Goal: Information Seeking & Learning: Understand process/instructions

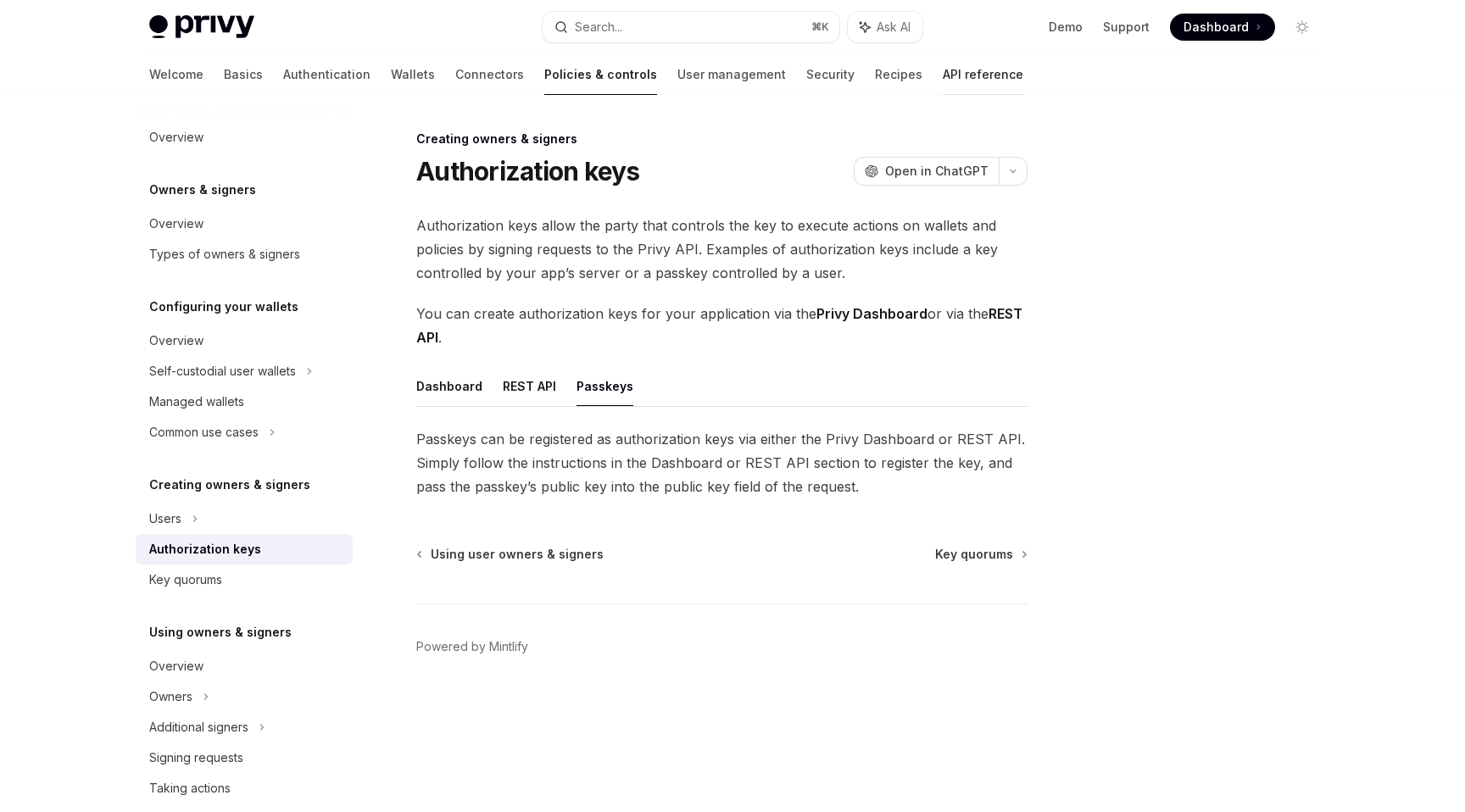
click at [942, 82] on link "API reference" at bounding box center [983, 74] width 81 height 40
type textarea "*"
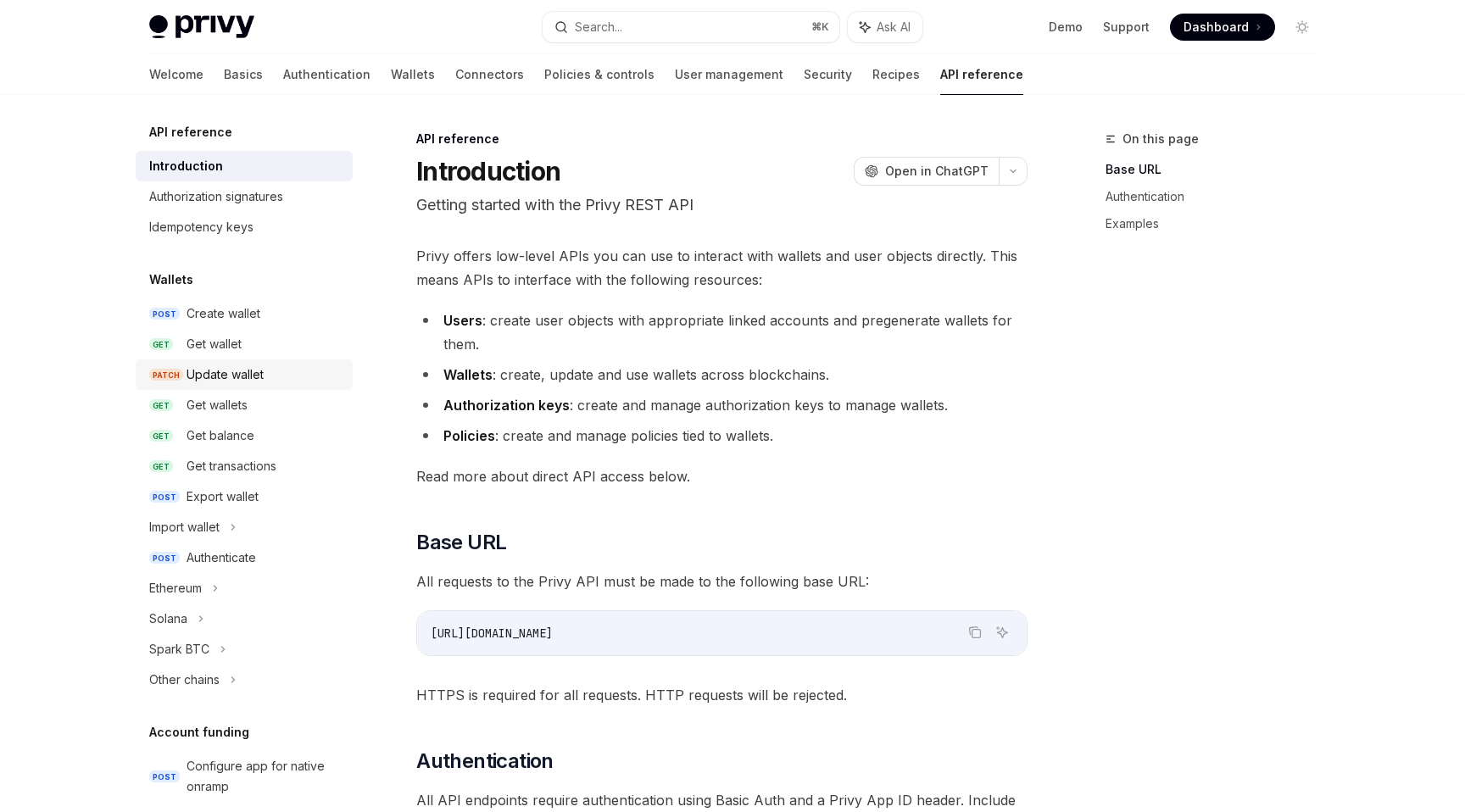
click at [204, 377] on div "Update wallet" at bounding box center [225, 375] width 77 height 21
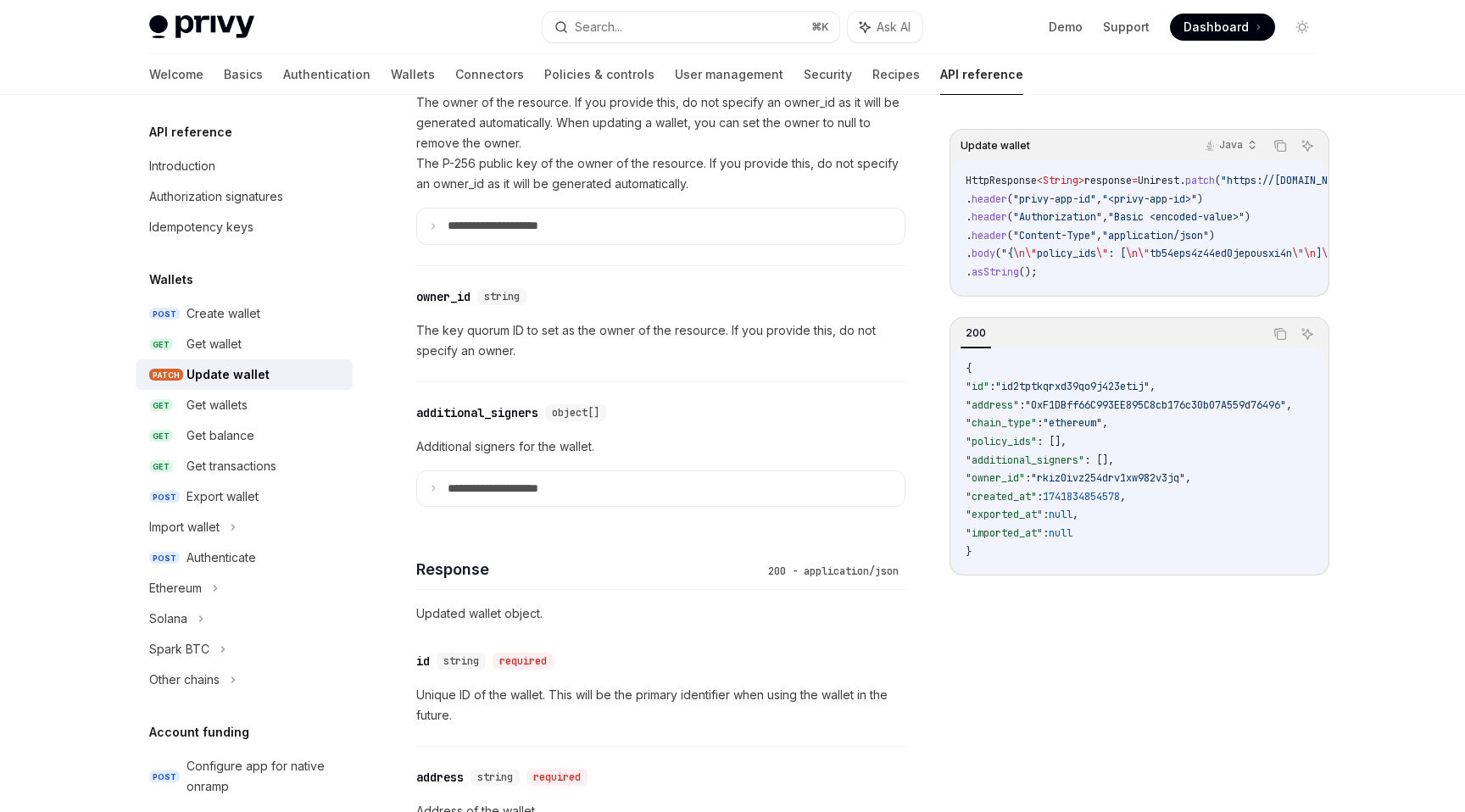
scroll to position [1102, 0]
click at [457, 489] on p "**********" at bounding box center [507, 486] width 118 height 15
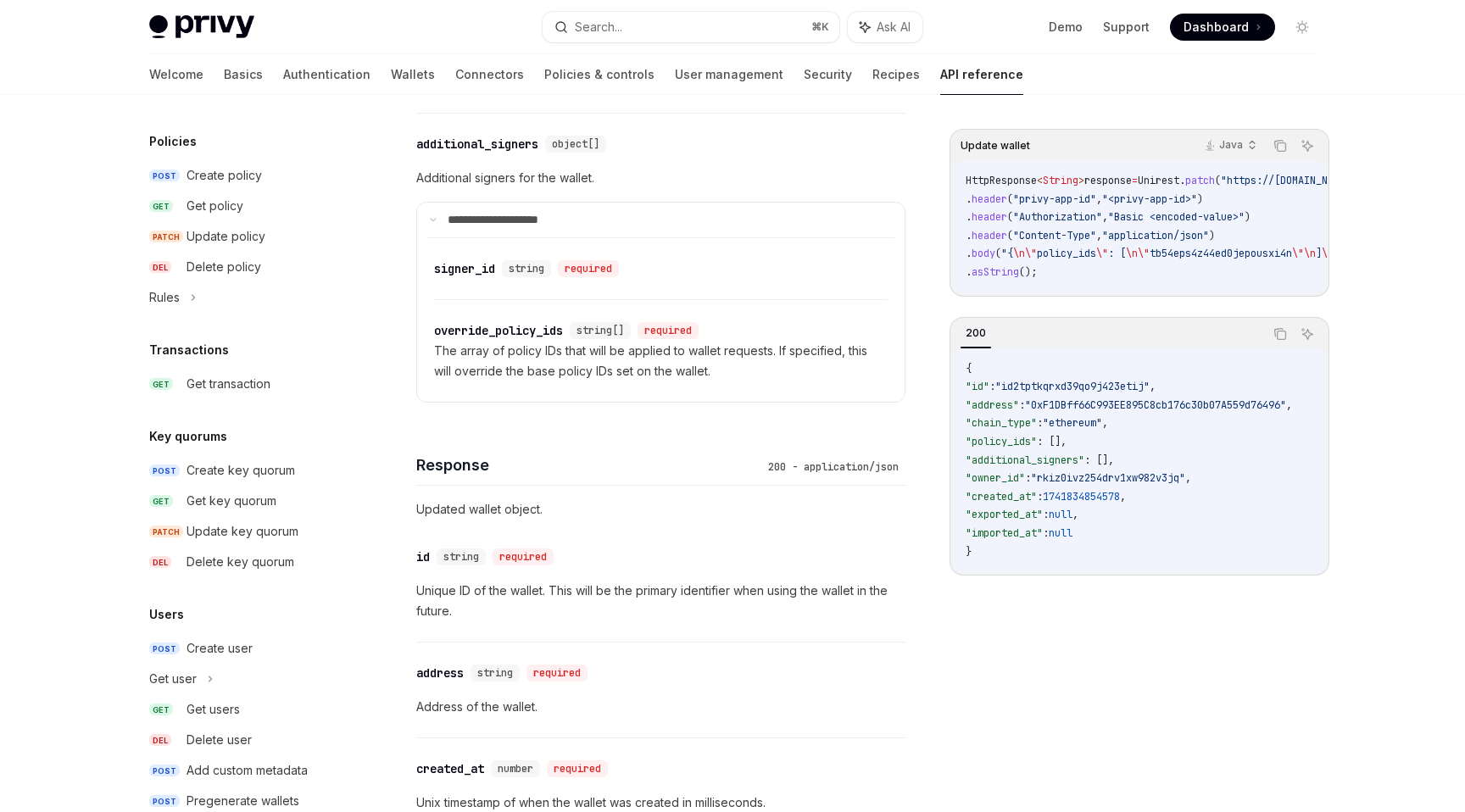
scroll to position [939, 0]
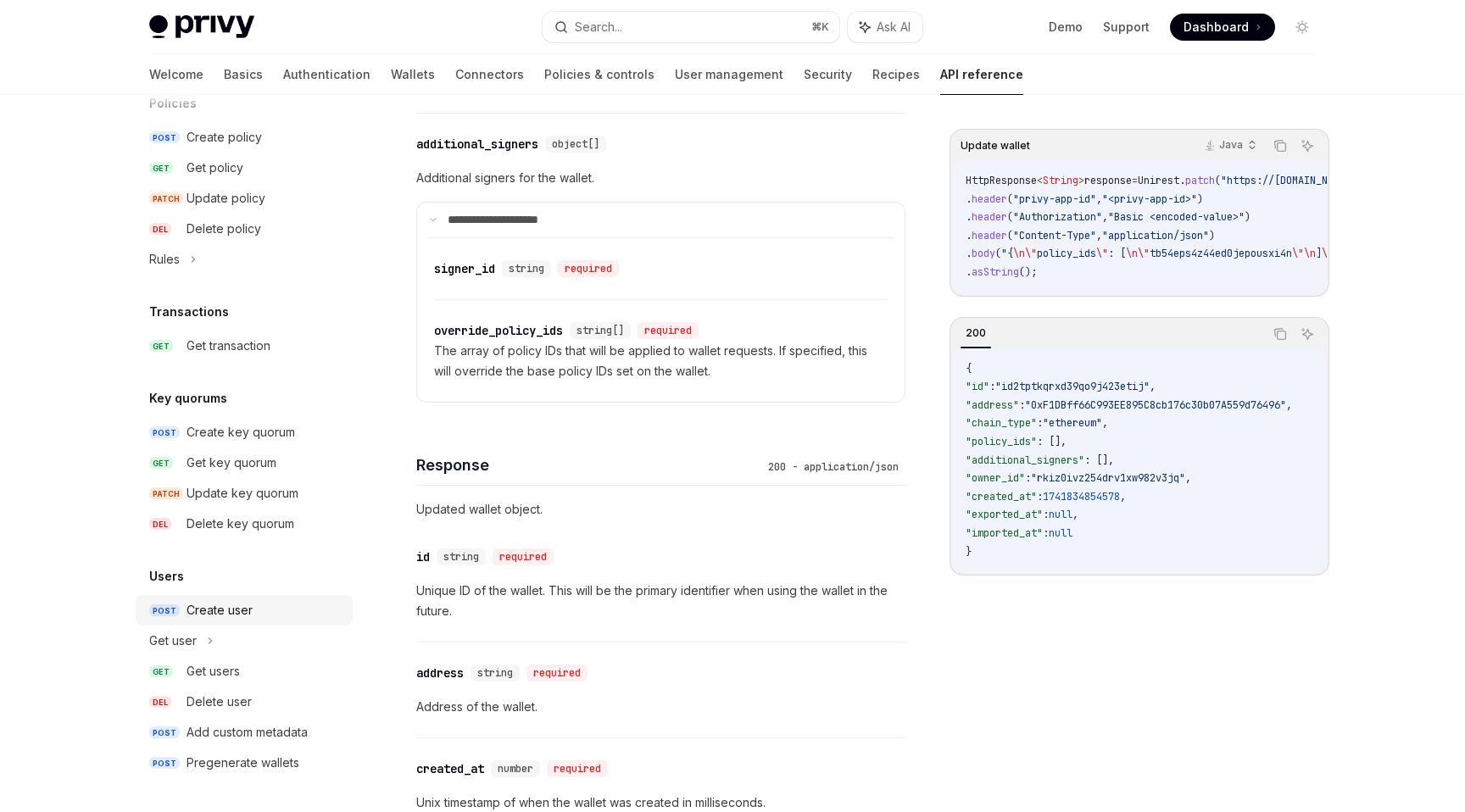
click at [234, 602] on div "Create user" at bounding box center [219, 611] width 67 height 21
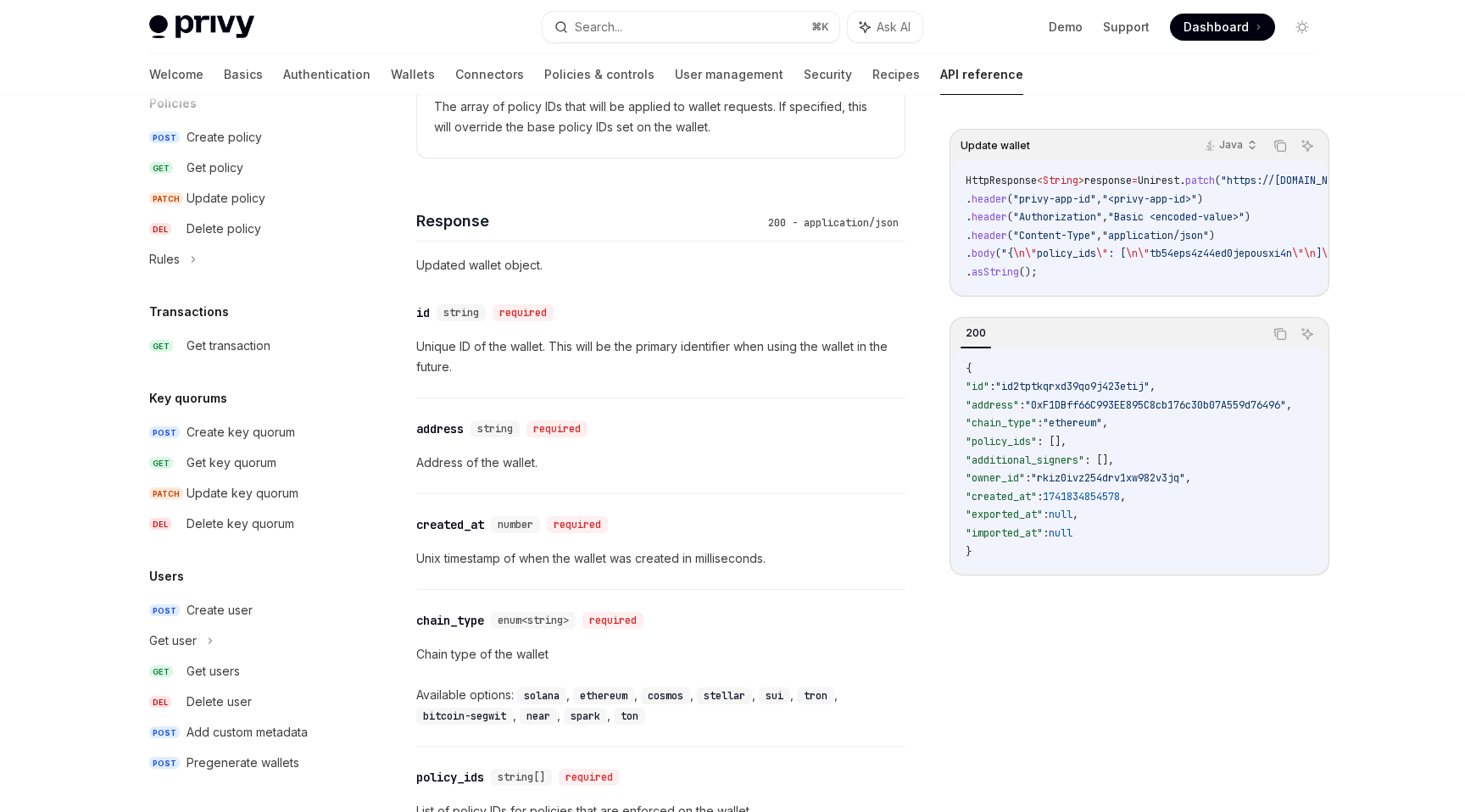
scroll to position [1651, 0]
